Goal: Transaction & Acquisition: Purchase product/service

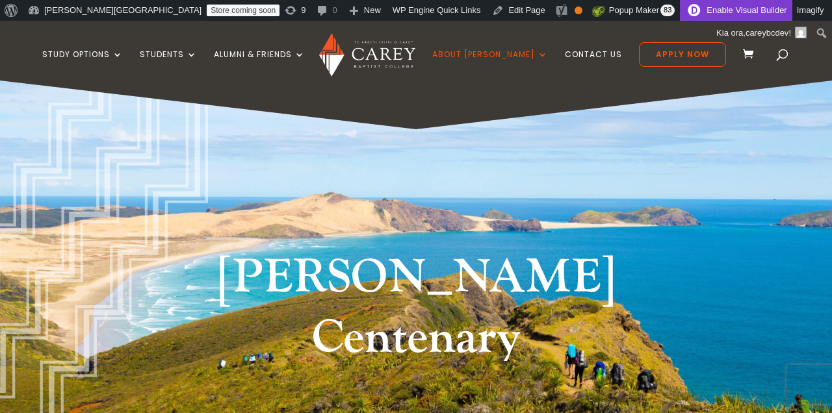
click at [681, 12] on link "Enable Visual Builder" at bounding box center [736, 10] width 112 height 21
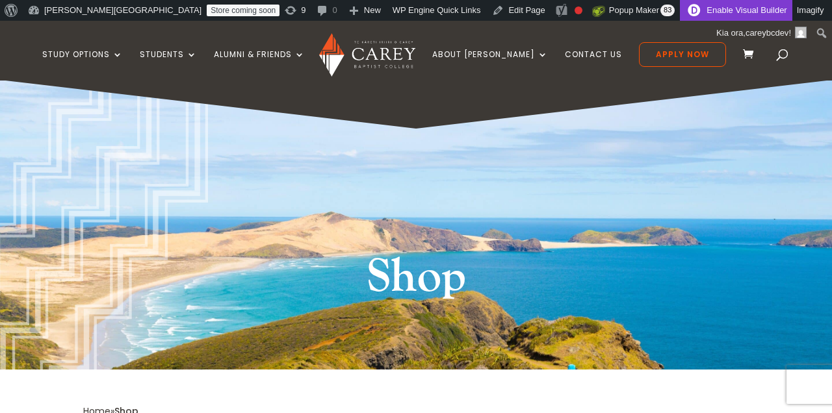
click at [680, 8] on link "Enable Visual Builder" at bounding box center [736, 10] width 112 height 21
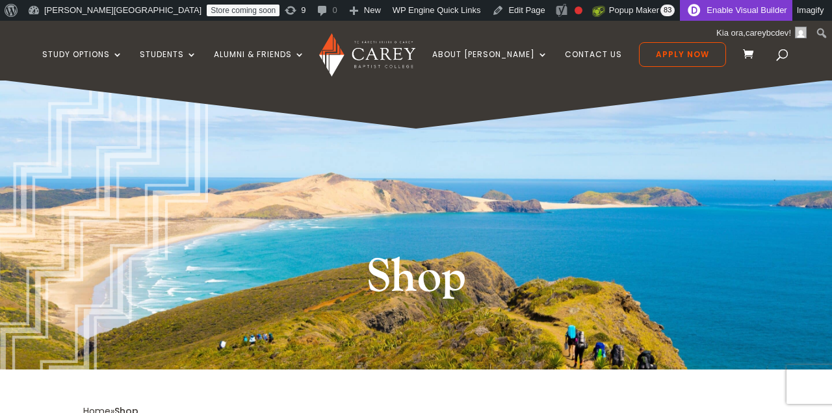
click at [680, 11] on link "Enable Visual Builder" at bounding box center [736, 10] width 112 height 21
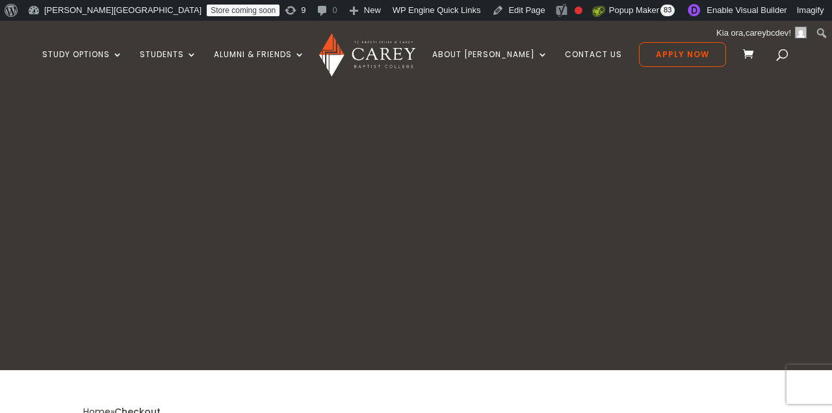
select select "***"
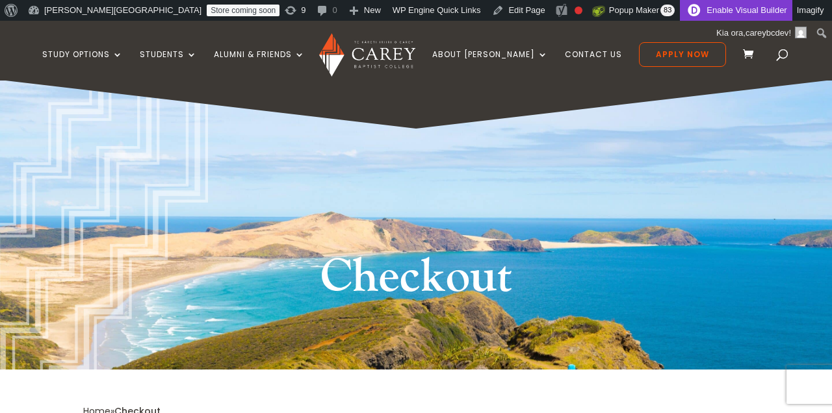
click at [680, 17] on link "Enable Visual Builder" at bounding box center [736, 10] width 112 height 21
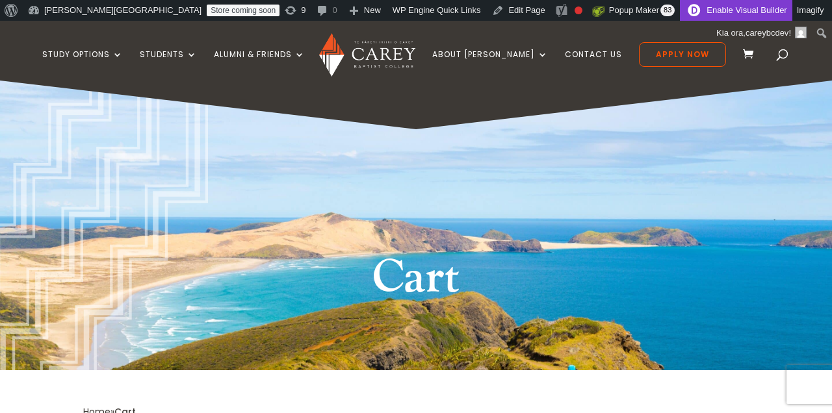
click at [680, 12] on link "Enable Visual Builder" at bounding box center [736, 10] width 112 height 21
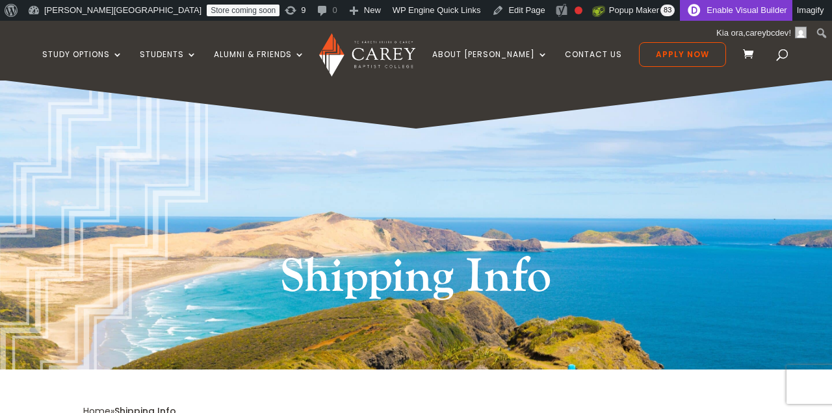
click at [680, 9] on link "Enable Visual Builder" at bounding box center [736, 10] width 112 height 21
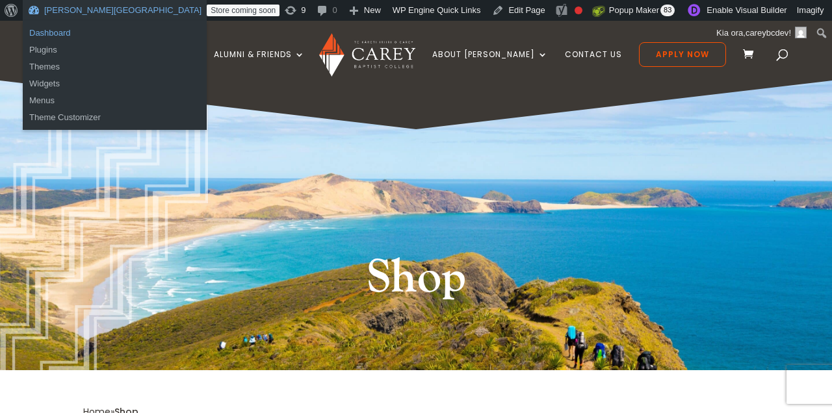
click at [83, 27] on link "Dashboard" at bounding box center [115, 33] width 184 height 17
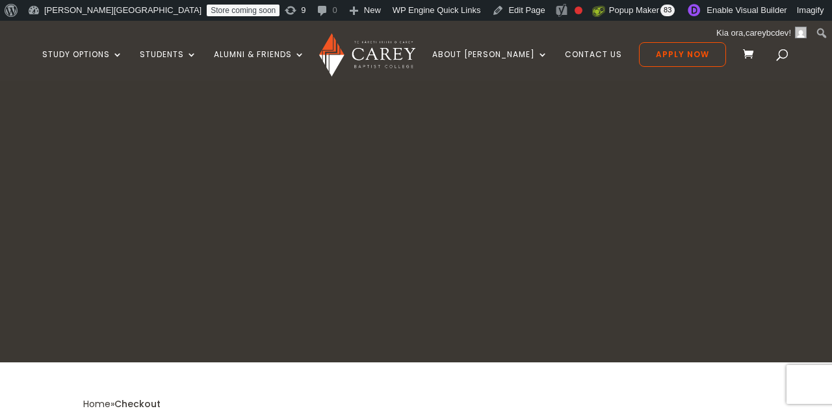
select select "***"
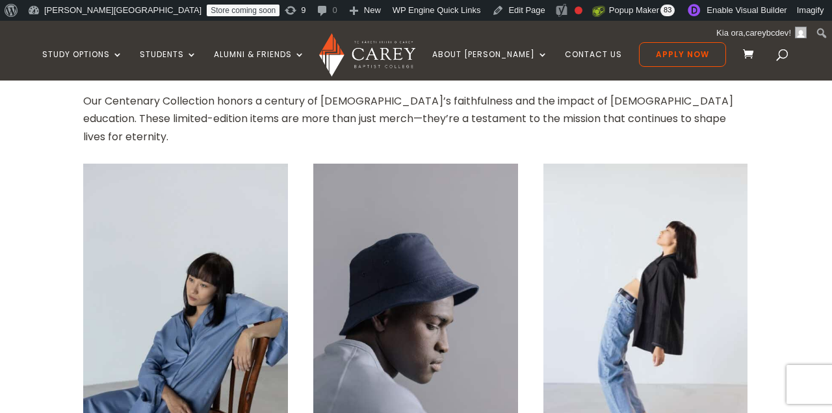
scroll to position [495, 0]
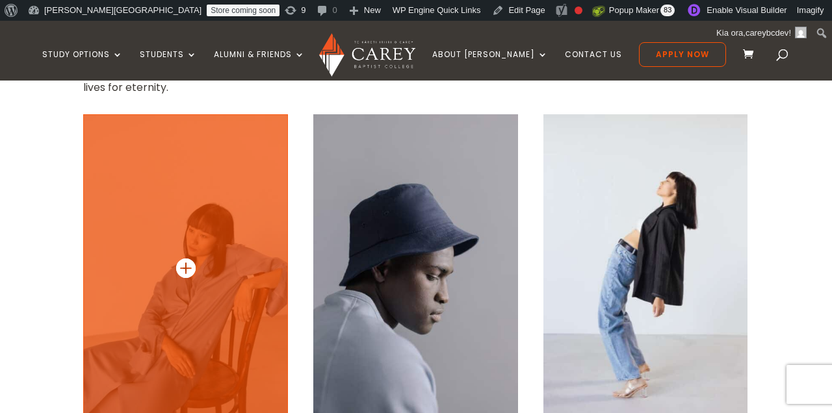
click at [166, 207] on img at bounding box center [185, 267] width 205 height 307
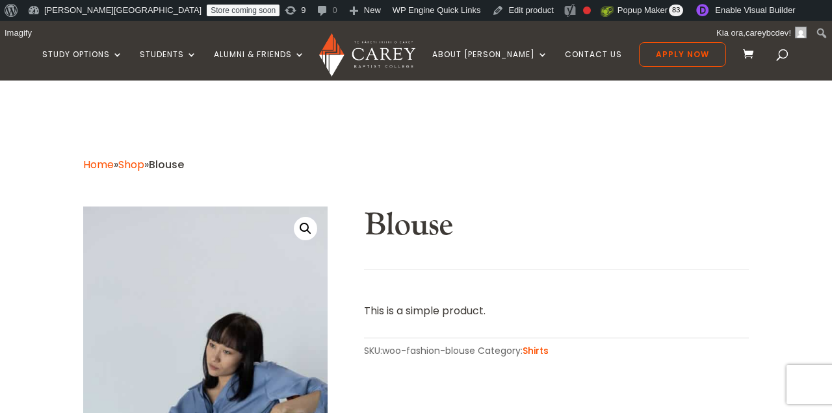
scroll to position [148, 0]
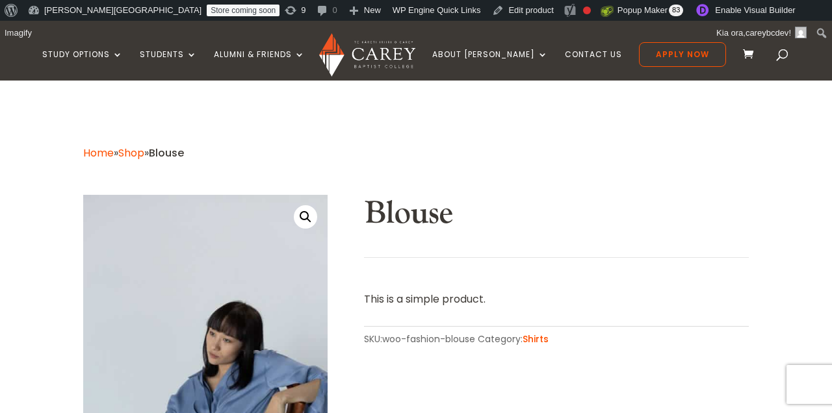
click at [144, 149] on link "Shop" at bounding box center [131, 153] width 26 height 15
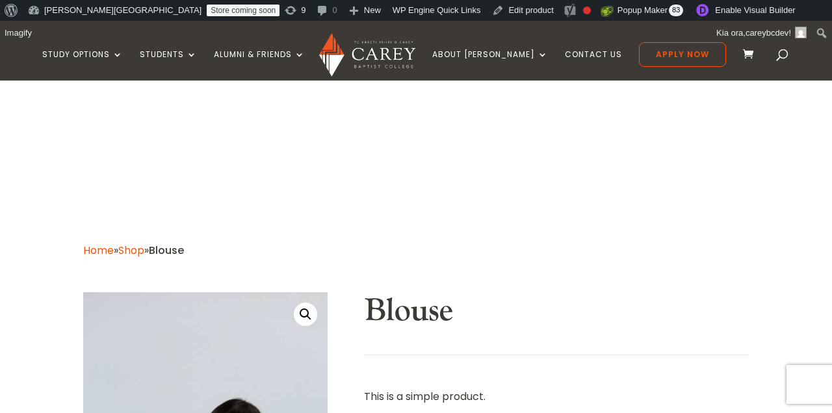
scroll to position [0, 0]
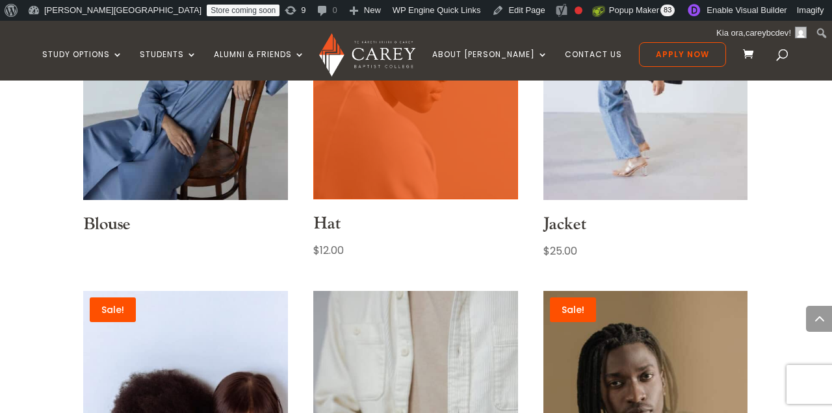
click at [400, 136] on img at bounding box center [415, 46] width 205 height 307
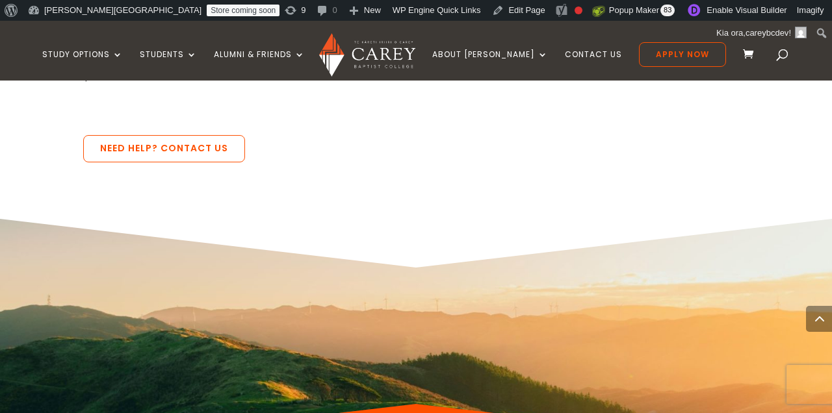
scroll to position [2033, 0]
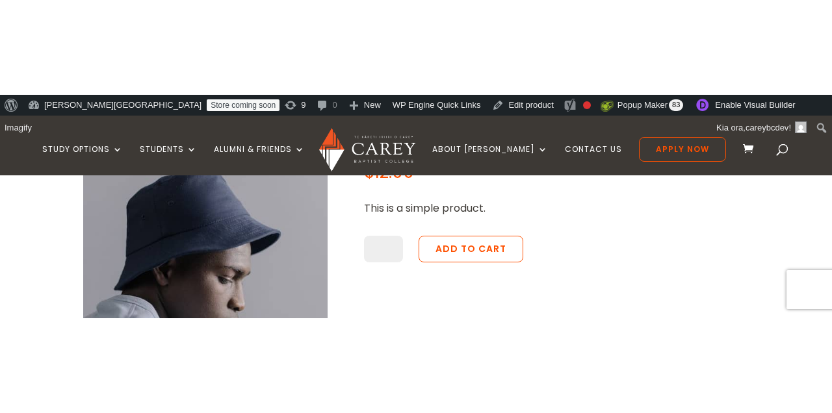
scroll to position [514, 0]
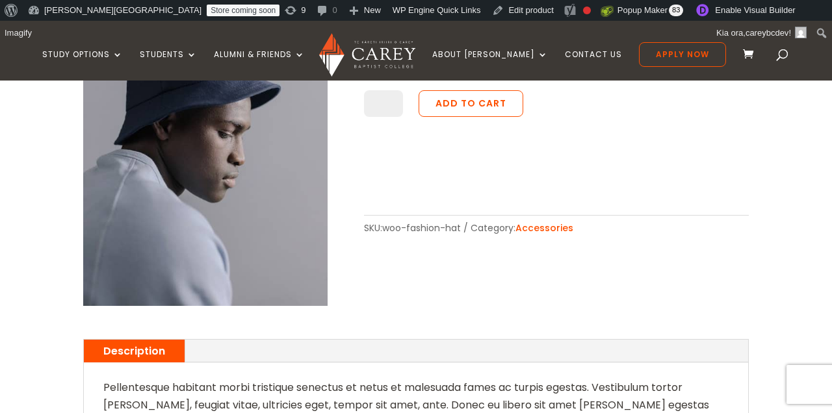
click at [637, 259] on div "🔍 Hat $ 12.00 This is a simple product. Hat quantity * Add to cart SKU: woo-fas…" at bounding box center [415, 123] width 665 height 400
click at [792, 211] on div "Home » Shop » Hat 🔍 Hat $ 12.00 This is a simple product. Hat quantity * Add to…" at bounding box center [416, 406] width 832 height 1100
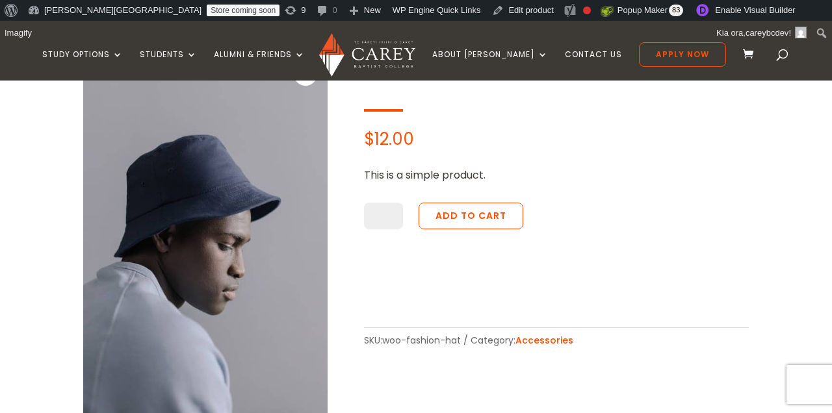
scroll to position [408, 0]
